Goal: Find specific fact: Find specific fact

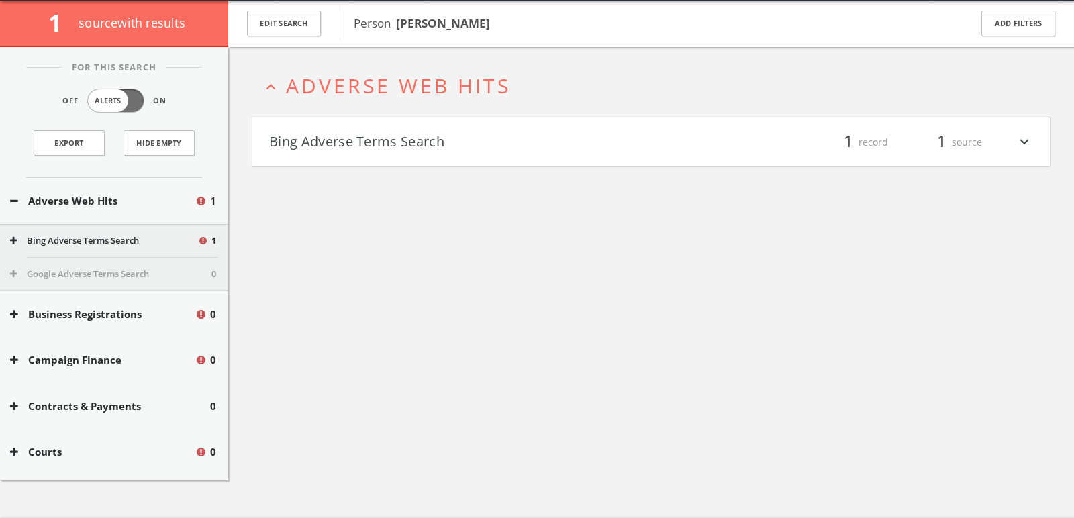
click at [420, 148] on button "Bing Adverse Terms Search" at bounding box center [460, 142] width 382 height 23
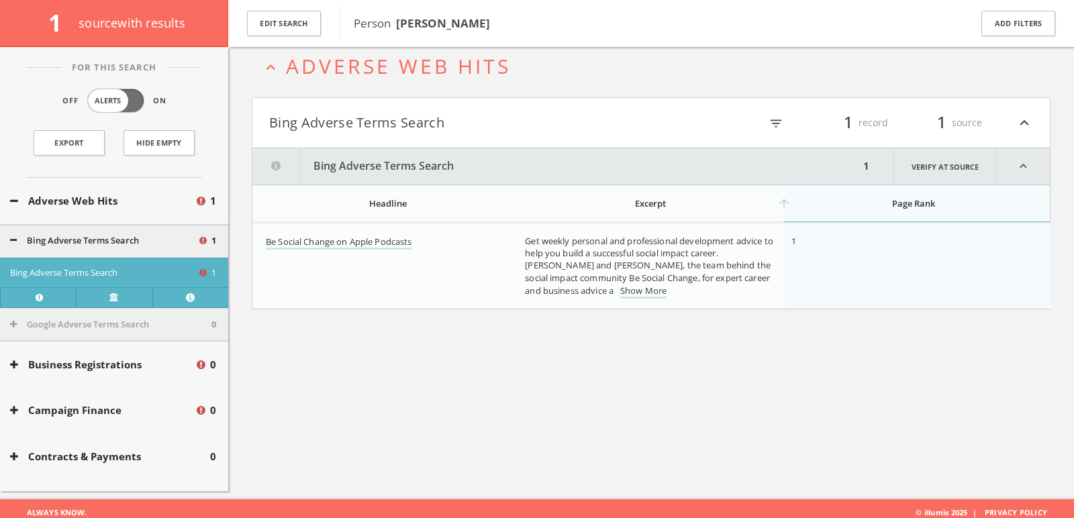
scroll to position [78, 0]
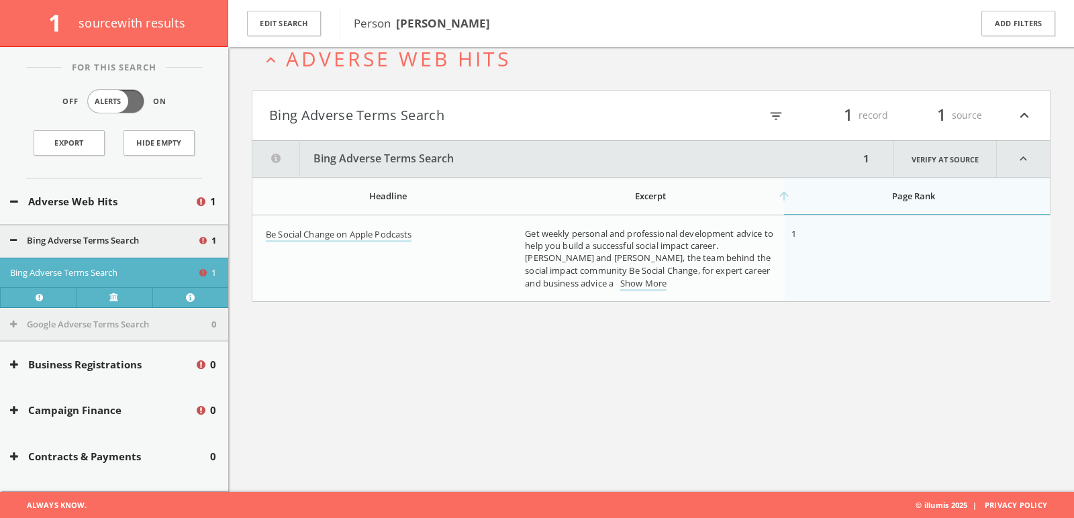
drag, startPoint x: 490, startPoint y: 21, endPoint x: 395, endPoint y: 23, distance: 94.7
click at [395, 23] on span "Person [PERSON_NAME]" at bounding box center [653, 23] width 599 height 17
copy b "[PERSON_NAME]"
click at [298, 23] on button "Edit Search" at bounding box center [284, 24] width 74 height 26
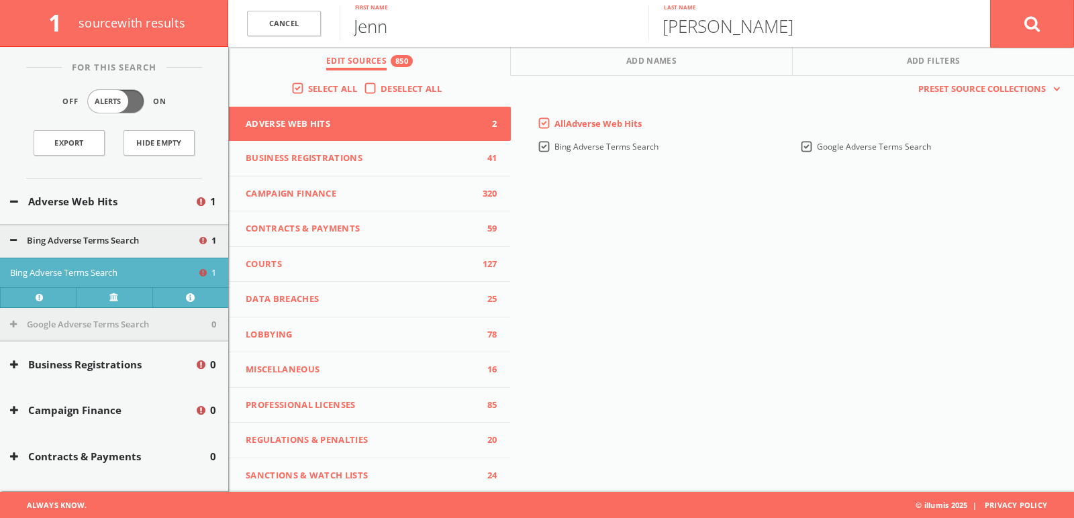
click at [417, 36] on input "Jenn" at bounding box center [494, 22] width 309 height 35
type input "[PERSON_NAME]"
click at [990, 0] on button at bounding box center [1032, 23] width 84 height 48
